Goal: Communication & Community: Answer question/provide support

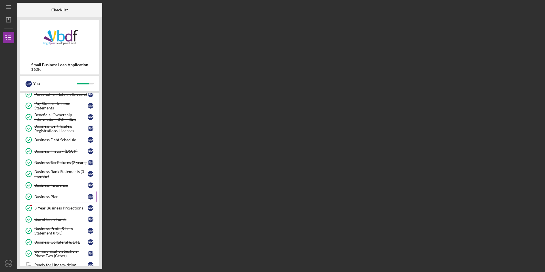
scroll to position [114, 0]
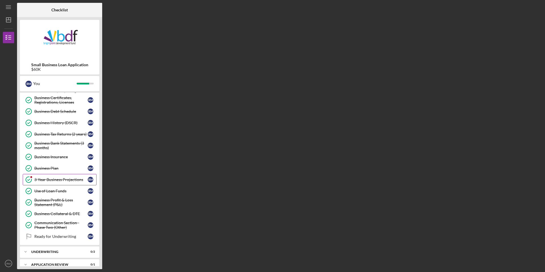
click at [47, 180] on div "3-Year Business Projections" at bounding box center [60, 179] width 53 height 5
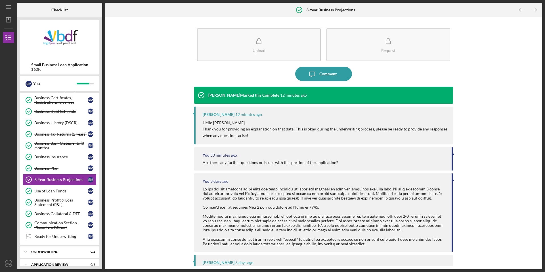
click at [310, 119] on div "[PERSON_NAME] 12 minutes ago Hello [PERSON_NAME], Thank you for providing an ex…" at bounding box center [323, 125] width 259 height 38
click at [369, 135] on p "Thank you for providing an explanation on that data! This is okay, during the u…" at bounding box center [325, 132] width 245 height 13
click at [325, 77] on div "Comment" at bounding box center [327, 74] width 17 height 14
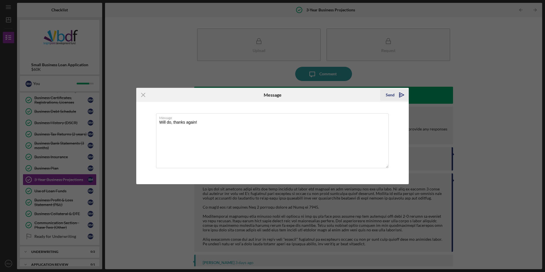
type textarea "Will do, thanks again!"
click at [385, 94] on button "Send Icon/icon-invite-send" at bounding box center [394, 94] width 29 height 11
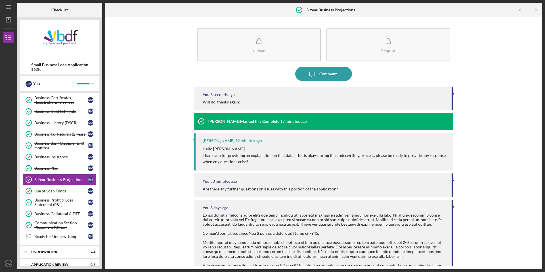
click at [143, 54] on div "Upload Request Icon/Message Comment You 3 seconds ago Will do, thanks again! [P…" at bounding box center [323, 143] width 431 height 246
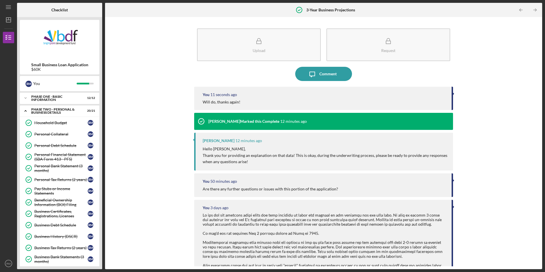
click at [152, 83] on div "Upload Request Icon/Message Comment You 11 seconds ago Will do, thanks again! […" at bounding box center [323, 143] width 431 height 246
click at [24, 110] on icon "Icon/Expander" at bounding box center [25, 110] width 11 height 11
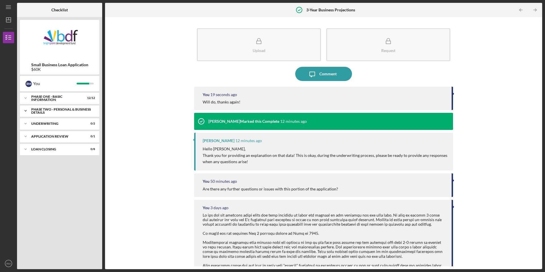
click at [24, 110] on icon "Icon/Expander" at bounding box center [25, 110] width 11 height 11
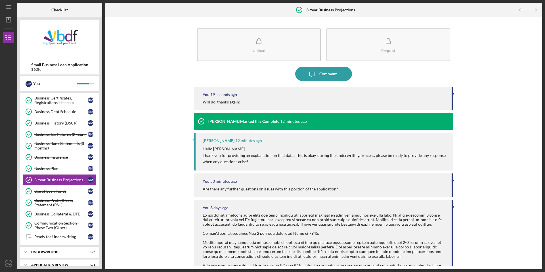
scroll to position [114, 0]
